Goal: Find specific page/section: Find specific page/section

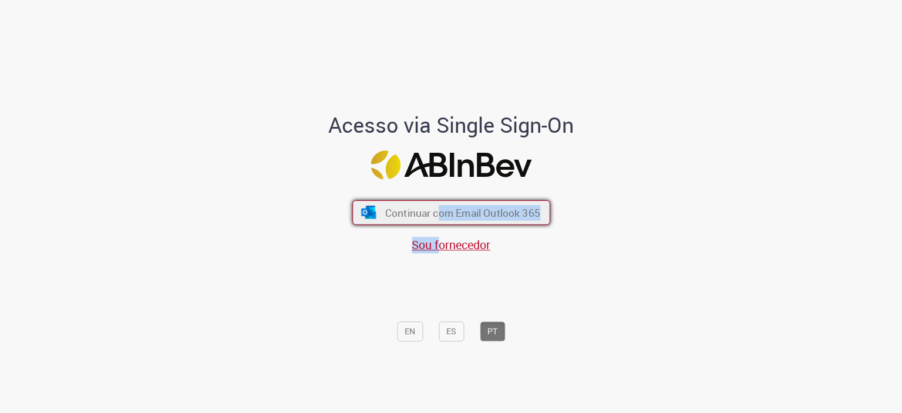
click at [436, 224] on div "Continuar com Email Outlook 365 Sou fornecedor" at bounding box center [451, 220] width 194 height 65
click at [413, 214] on span "Continuar com Email Outlook 365" at bounding box center [462, 212] width 155 height 14
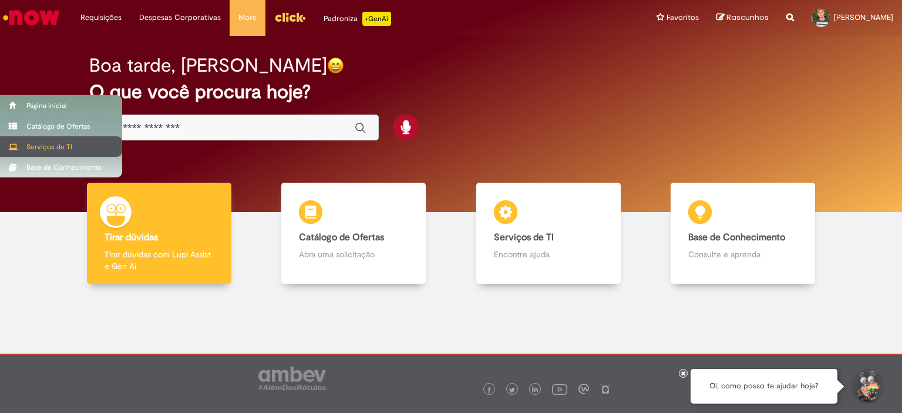
click at [53, 144] on div "Serviços de TI" at bounding box center [61, 146] width 122 height 21
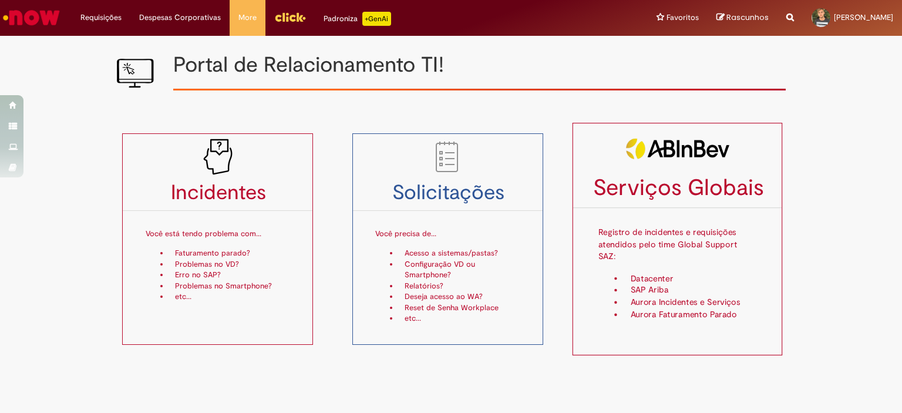
click at [642, 312] on div "Serviços Globais Registro de incidentes e requisições atendidos pelo time Globa…" at bounding box center [677, 239] width 210 height 232
